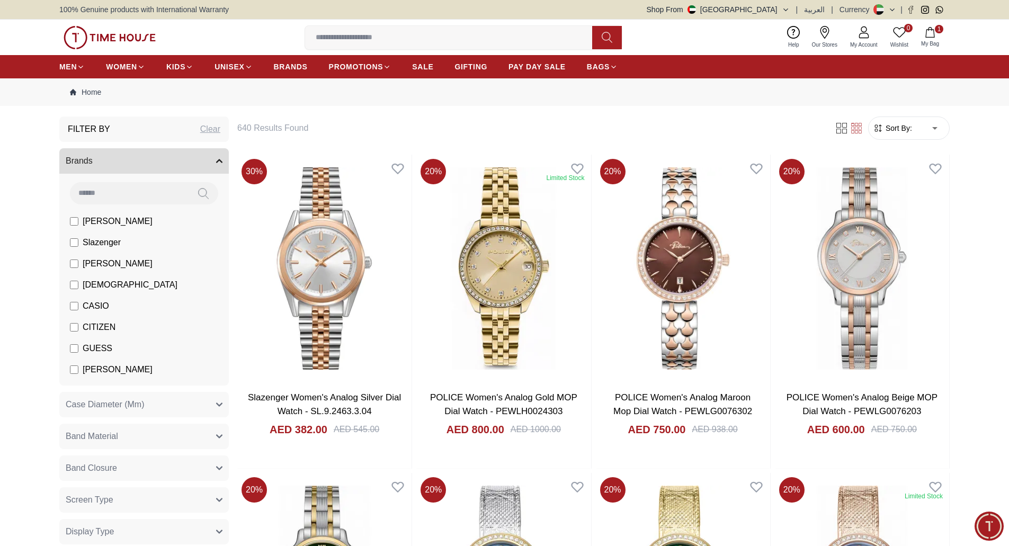
click at [123, 42] on img at bounding box center [110, 37] width 92 height 23
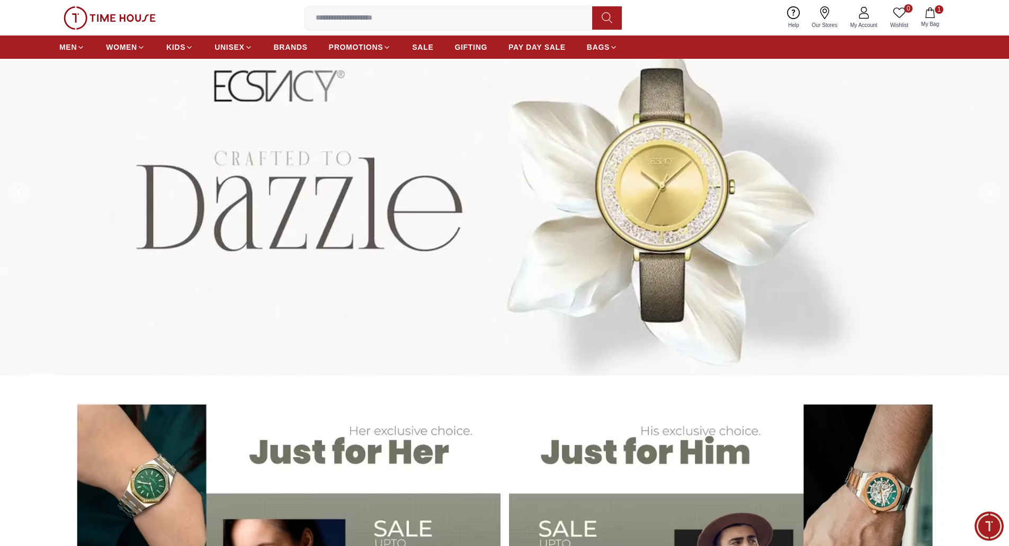
scroll to position [212, 0]
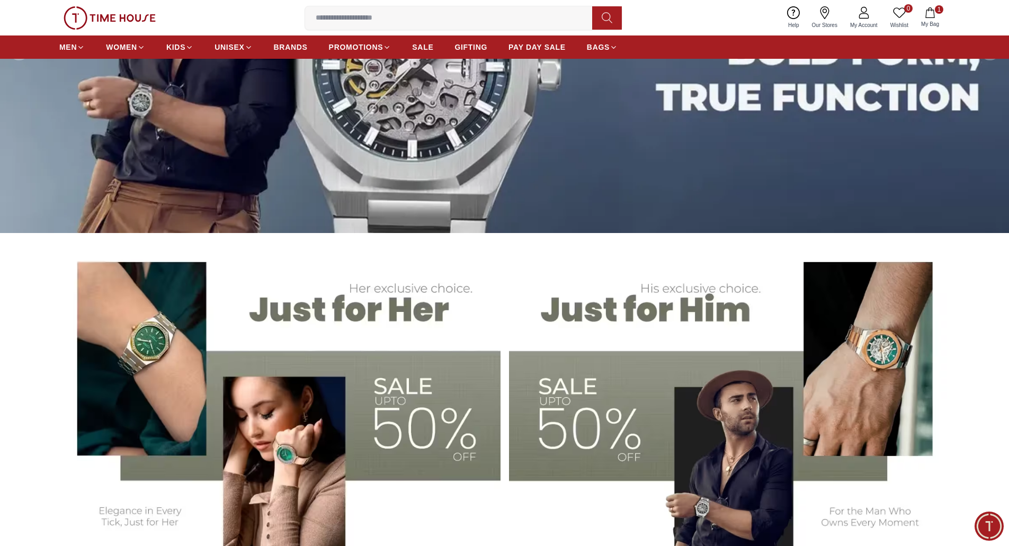
click at [349, 366] on img at bounding box center [279, 397] width 441 height 307
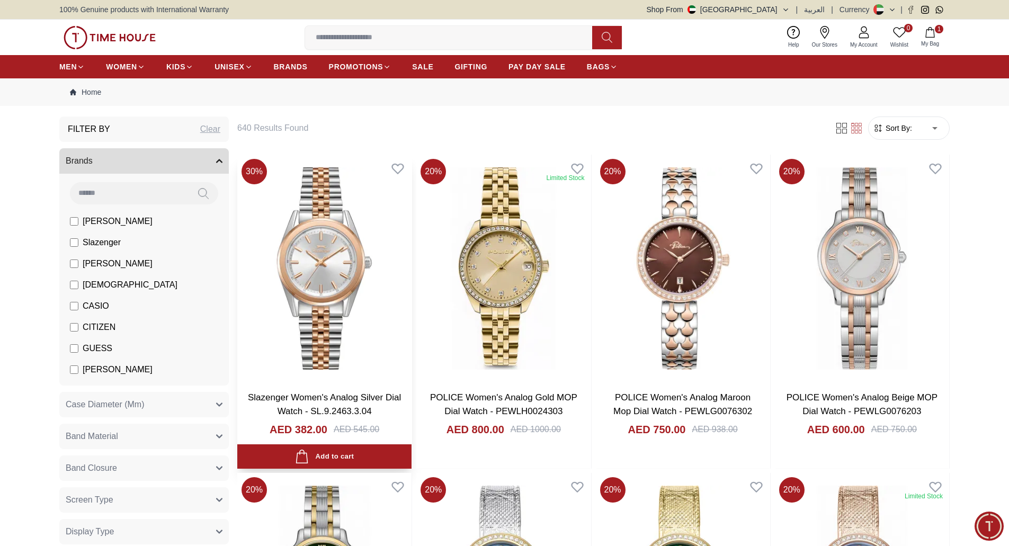
click at [320, 290] on img at bounding box center [324, 269] width 174 height 228
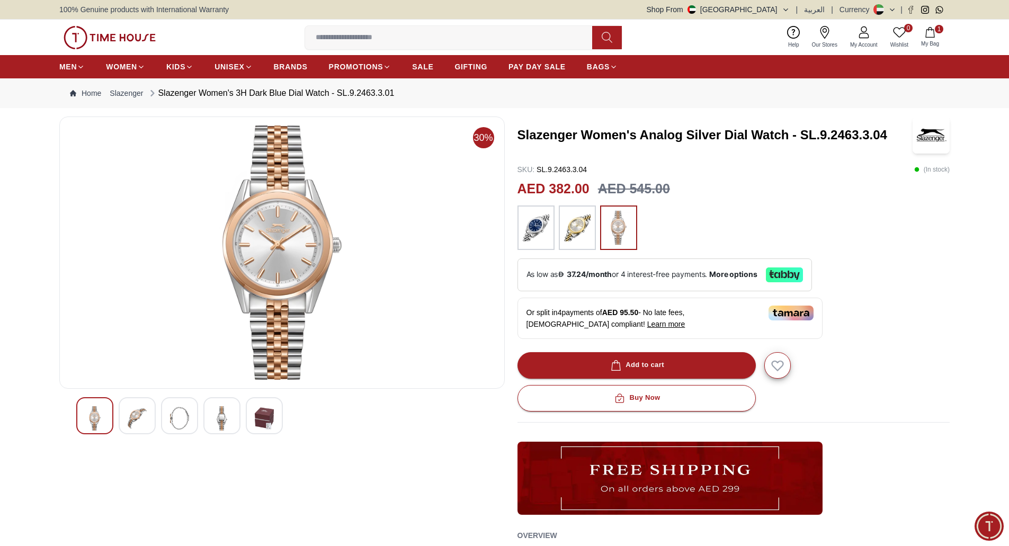
click at [129, 413] on img at bounding box center [137, 418] width 19 height 24
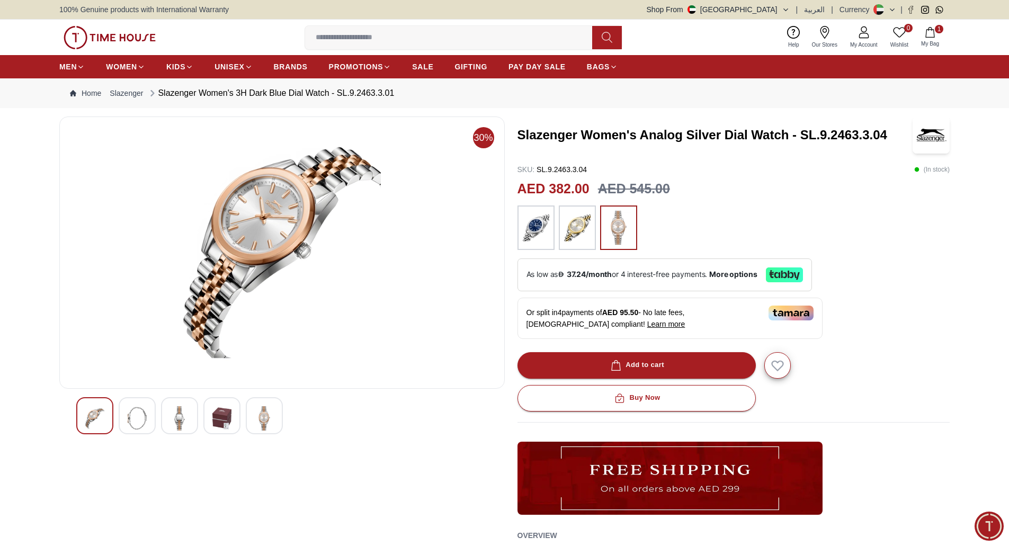
click at [183, 418] on img at bounding box center [179, 418] width 19 height 24
click at [221, 418] on img at bounding box center [221, 418] width 19 height 24
click at [264, 423] on img at bounding box center [264, 418] width 19 height 24
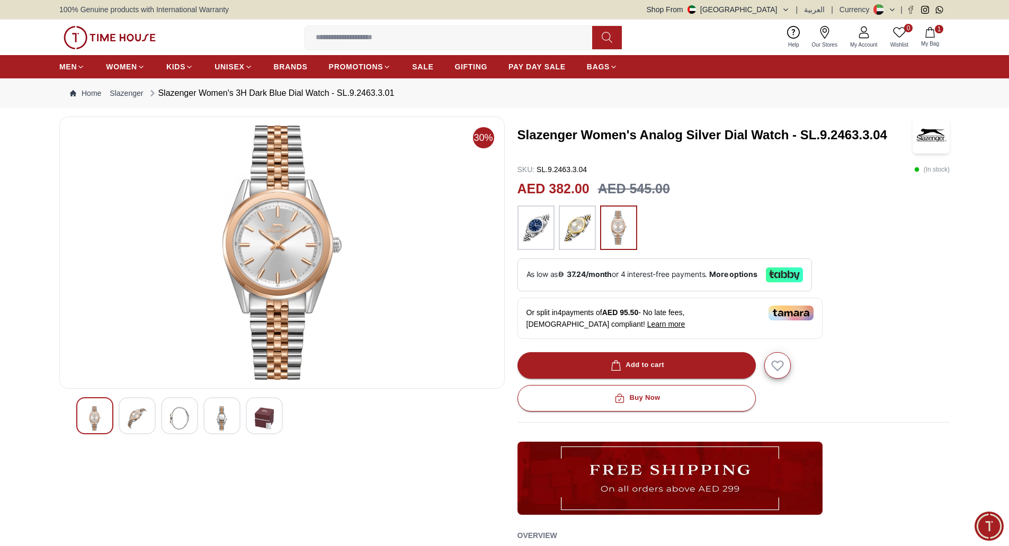
click at [106, 41] on img at bounding box center [110, 37] width 92 height 23
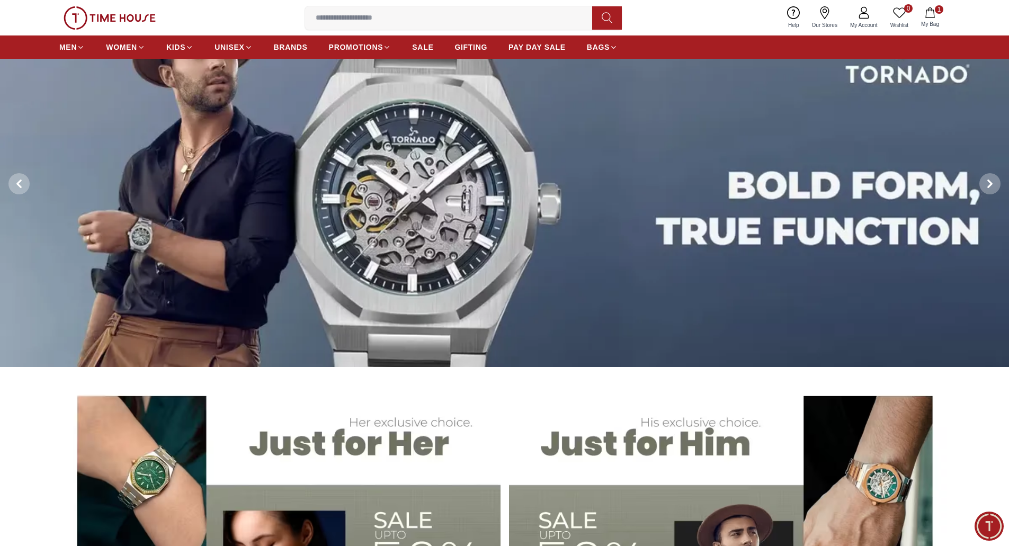
scroll to position [265, 0]
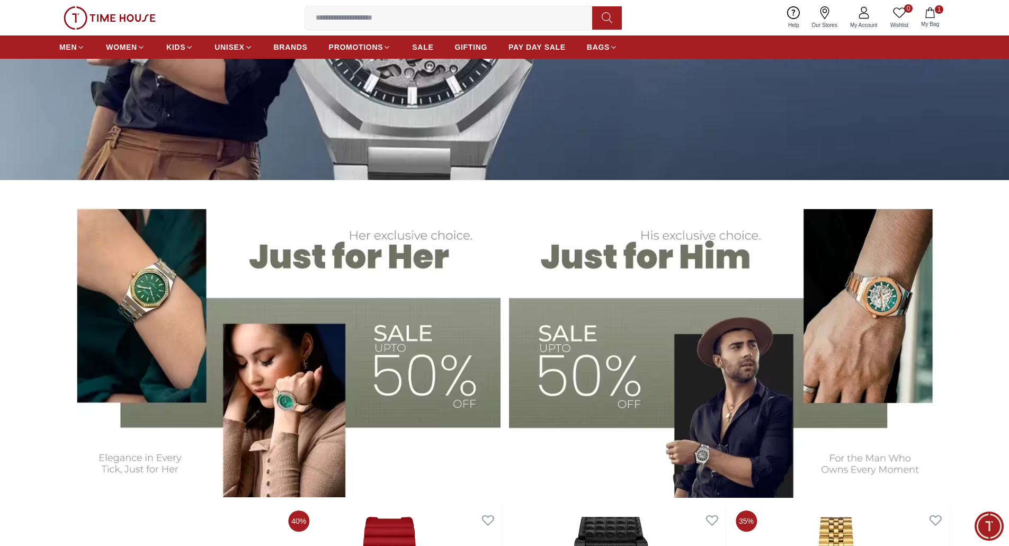
click at [109, 16] on img at bounding box center [110, 17] width 92 height 23
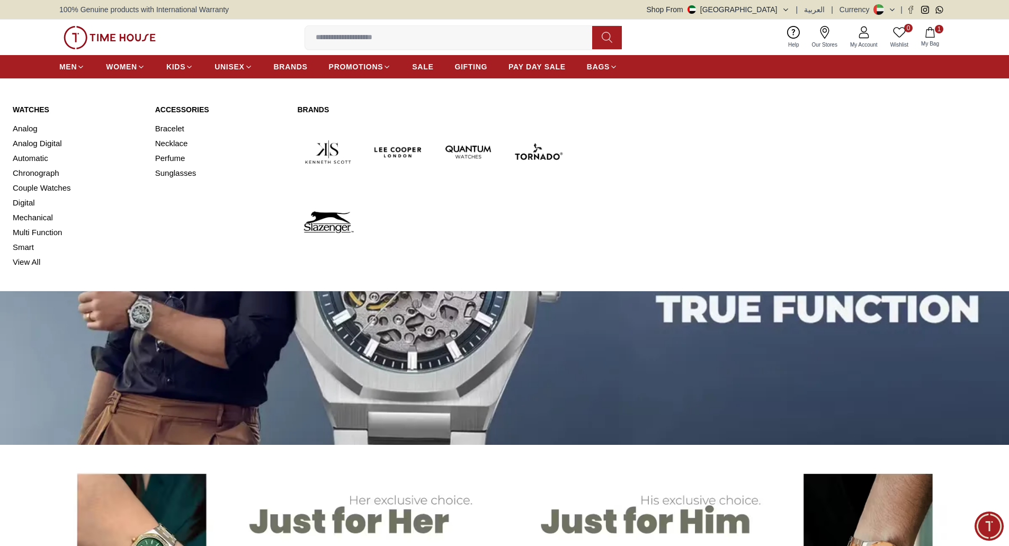
click at [28, 109] on link "Watches" at bounding box center [78, 109] width 130 height 11
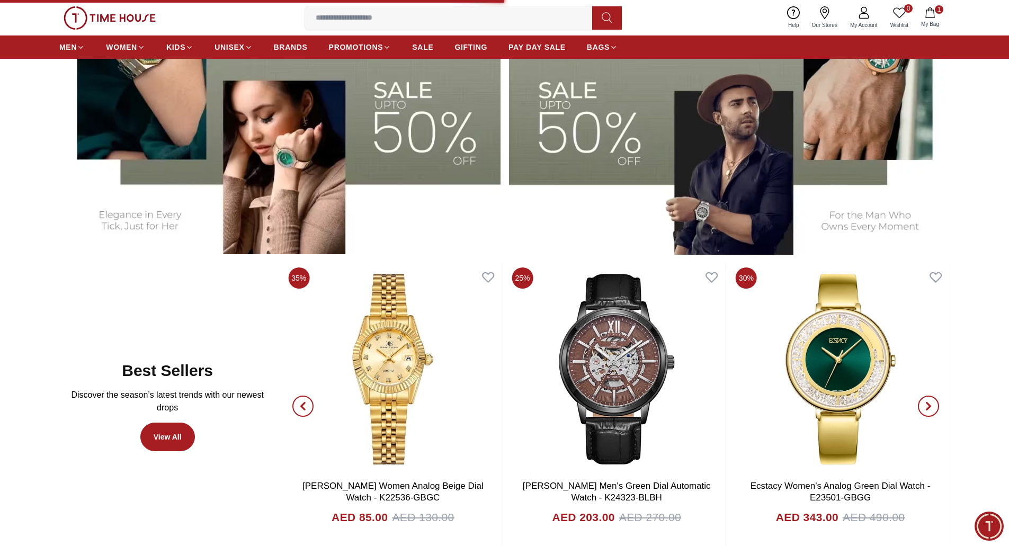
scroll to position [689, 0]
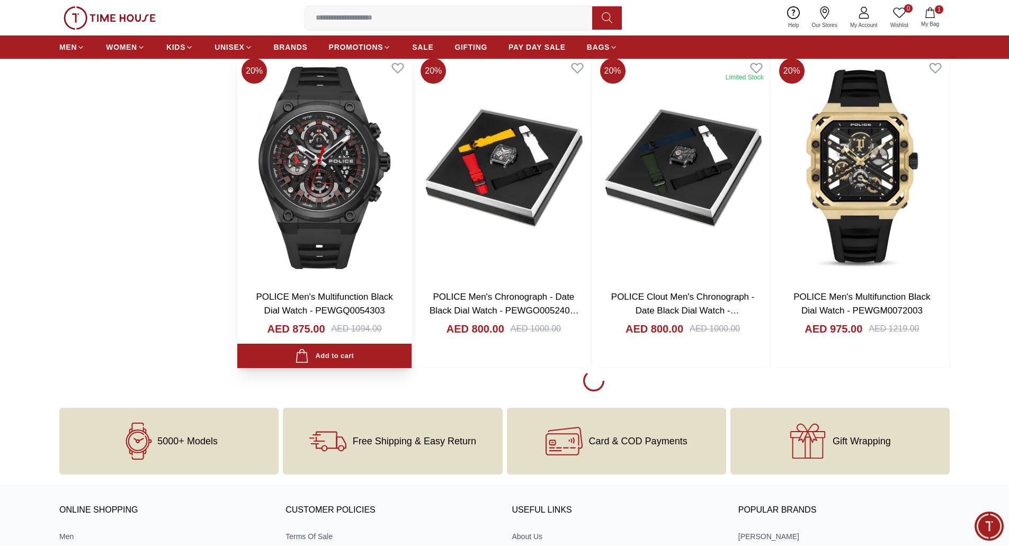
scroll to position [1483, 0]
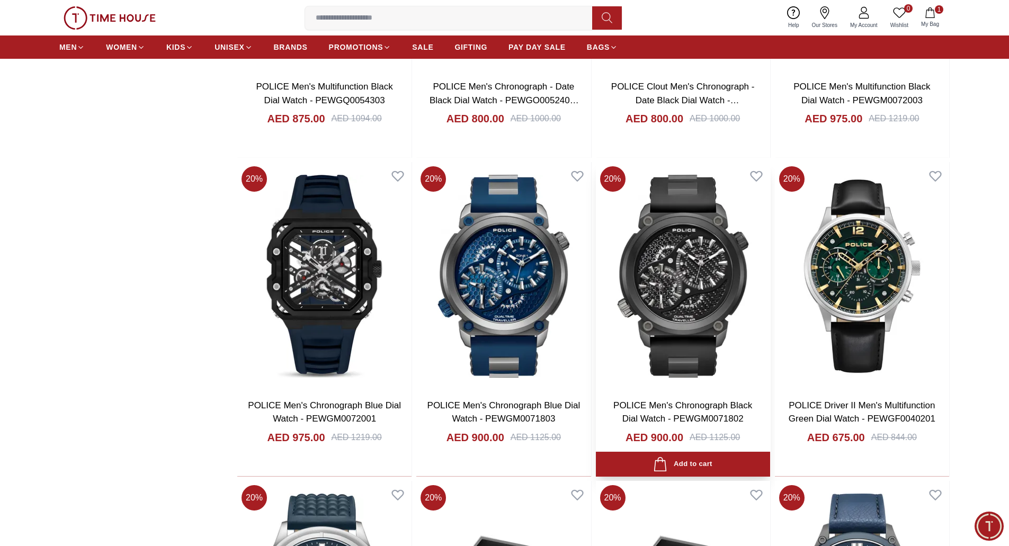
scroll to position [1536, 0]
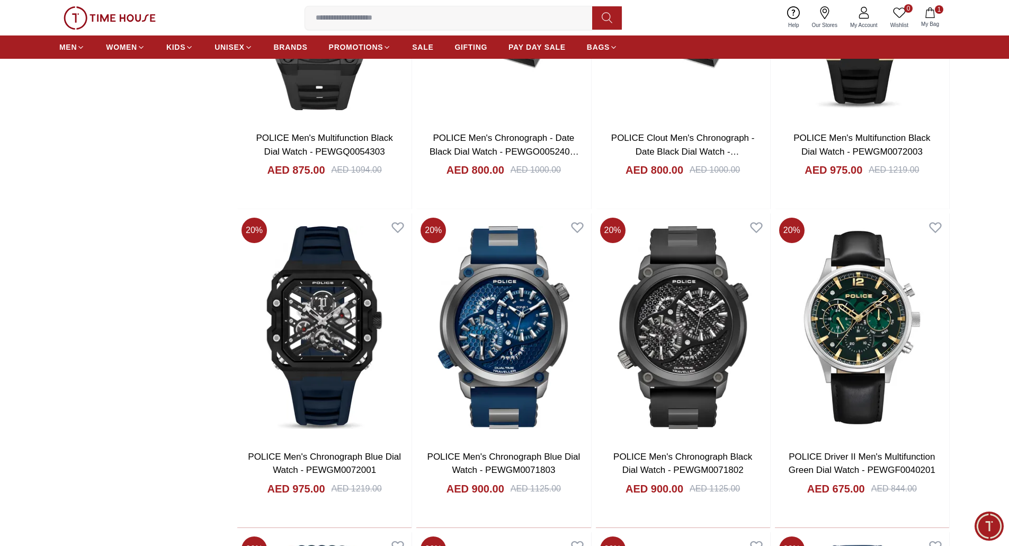
click at [936, 14] on button "1 My Bag" at bounding box center [930, 17] width 31 height 25
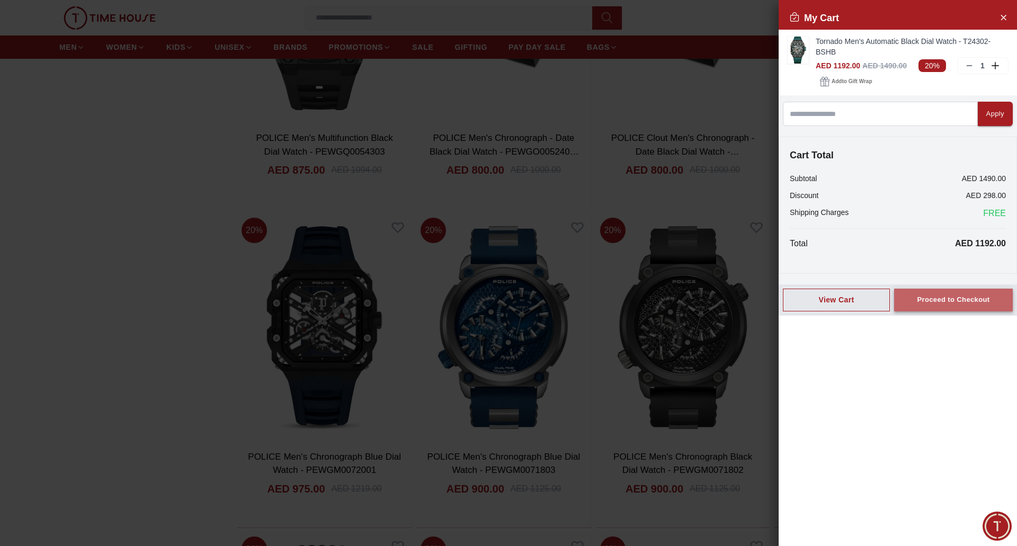
click at [927, 301] on div "Proceed to Checkout" at bounding box center [953, 300] width 73 height 12
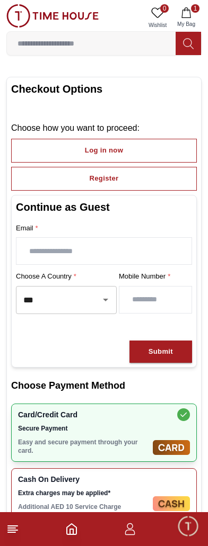
drag, startPoint x: 172, startPoint y: 297, endPoint x: 154, endPoint y: 295, distance: 18.7
drag, startPoint x: 154, startPoint y: 295, endPoint x: 180, endPoint y: 292, distance: 26.1
click at [180, 292] on input "number" at bounding box center [155, 300] width 72 height 26
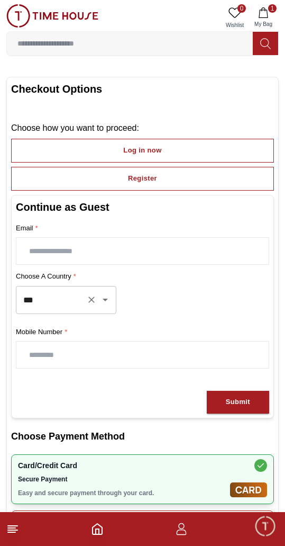
click at [99, 303] on icon "Open" at bounding box center [105, 299] width 13 height 13
click at [133, 319] on div "Choose a country * *** ​" at bounding box center [143, 297] width 254 height 53
click at [99, 302] on icon "Open" at bounding box center [105, 299] width 13 height 13
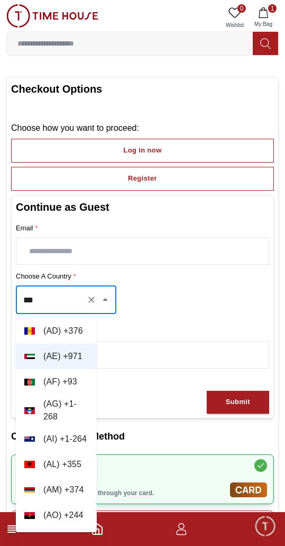
click at [157, 303] on div "Choose a country * *** ​" at bounding box center [143, 297] width 254 height 53
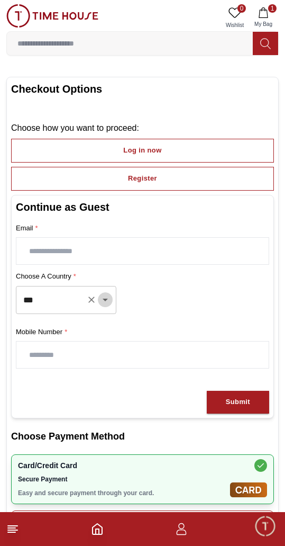
click at [106, 302] on icon "Open" at bounding box center [105, 299] width 13 height 13
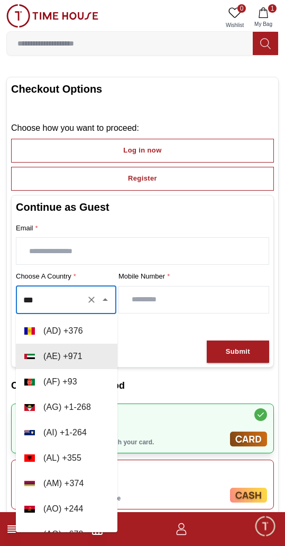
click at [141, 344] on div "Continue as Guest Email * Choose a country * *** ​ Mobile Number * Submit" at bounding box center [142, 281] width 263 height 173
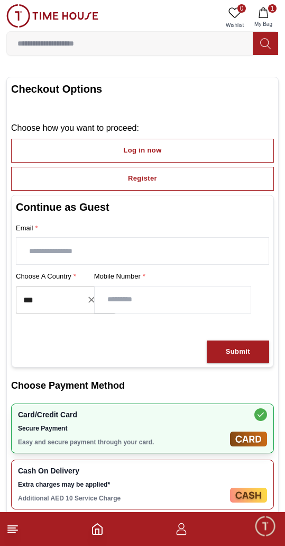
click at [103, 299] on icon "Open" at bounding box center [105, 300] width 5 height 3
